Goal: Find specific page/section: Find specific page/section

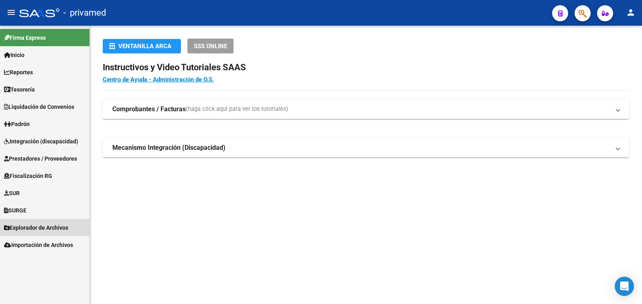
click at [47, 226] on span "Explorador de Archivos" at bounding box center [36, 227] width 64 height 9
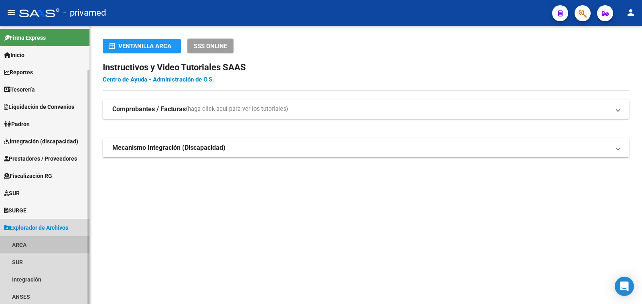
click at [19, 242] on link "ARCA" at bounding box center [44, 244] width 89 height 17
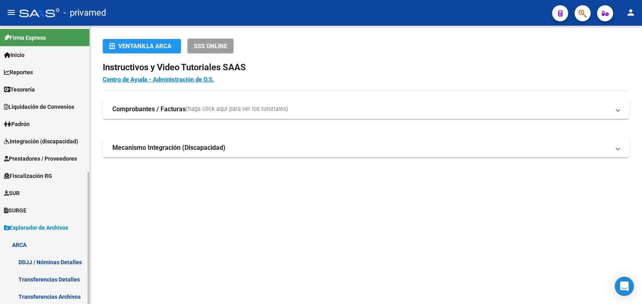
click at [65, 294] on link "Transferencias Archivos" at bounding box center [44, 296] width 89 height 17
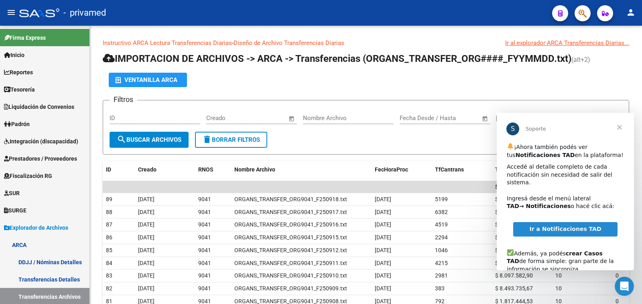
click at [619, 125] on span "Cerrar" at bounding box center [619, 127] width 29 height 29
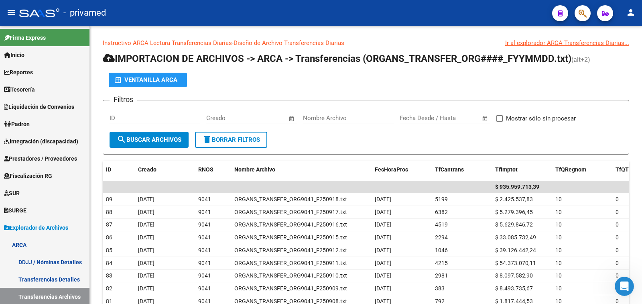
click at [631, 10] on mat-icon "person" at bounding box center [631, 13] width 10 height 10
click at [618, 55] on button "exit_to_app Salir" at bounding box center [614, 52] width 49 height 19
